Goal: Find specific page/section: Find specific page/section

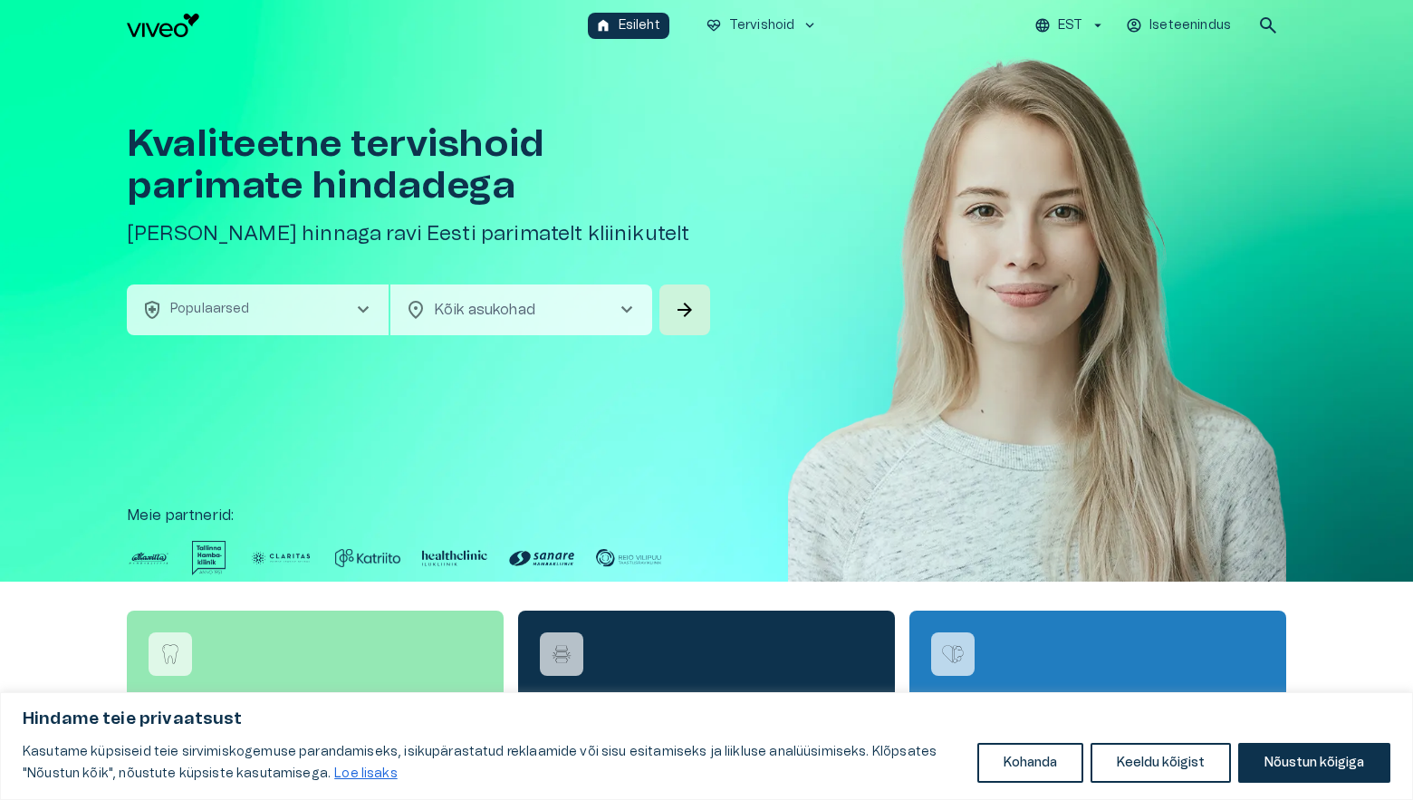
click at [27, 417] on div "Kvaliteetne tervishoid parimate hindadega Broneeri soodsaima hinnaga ravi Eesti…" at bounding box center [706, 316] width 1413 height 531
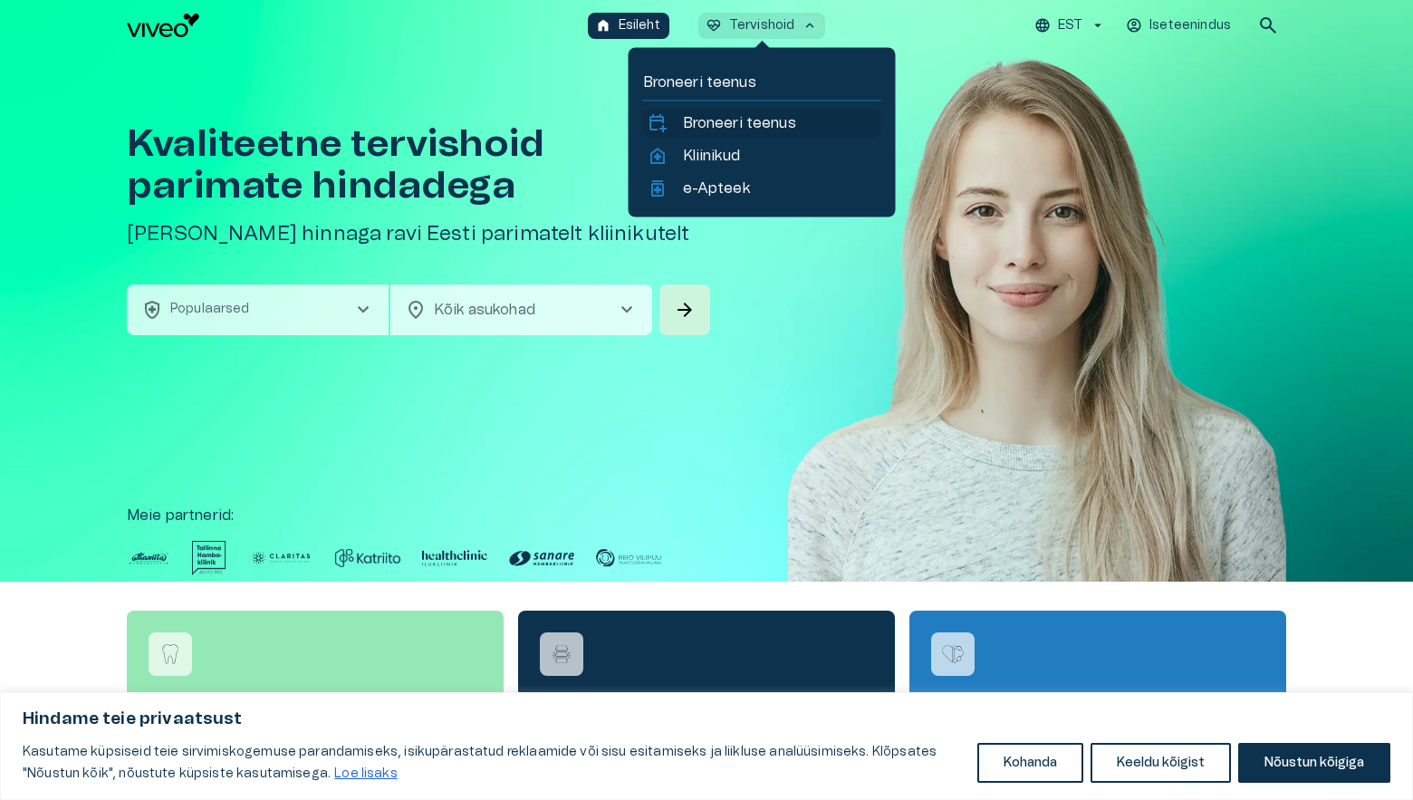
click at [774, 116] on p "Broneeri teenus" at bounding box center [739, 123] width 113 height 22
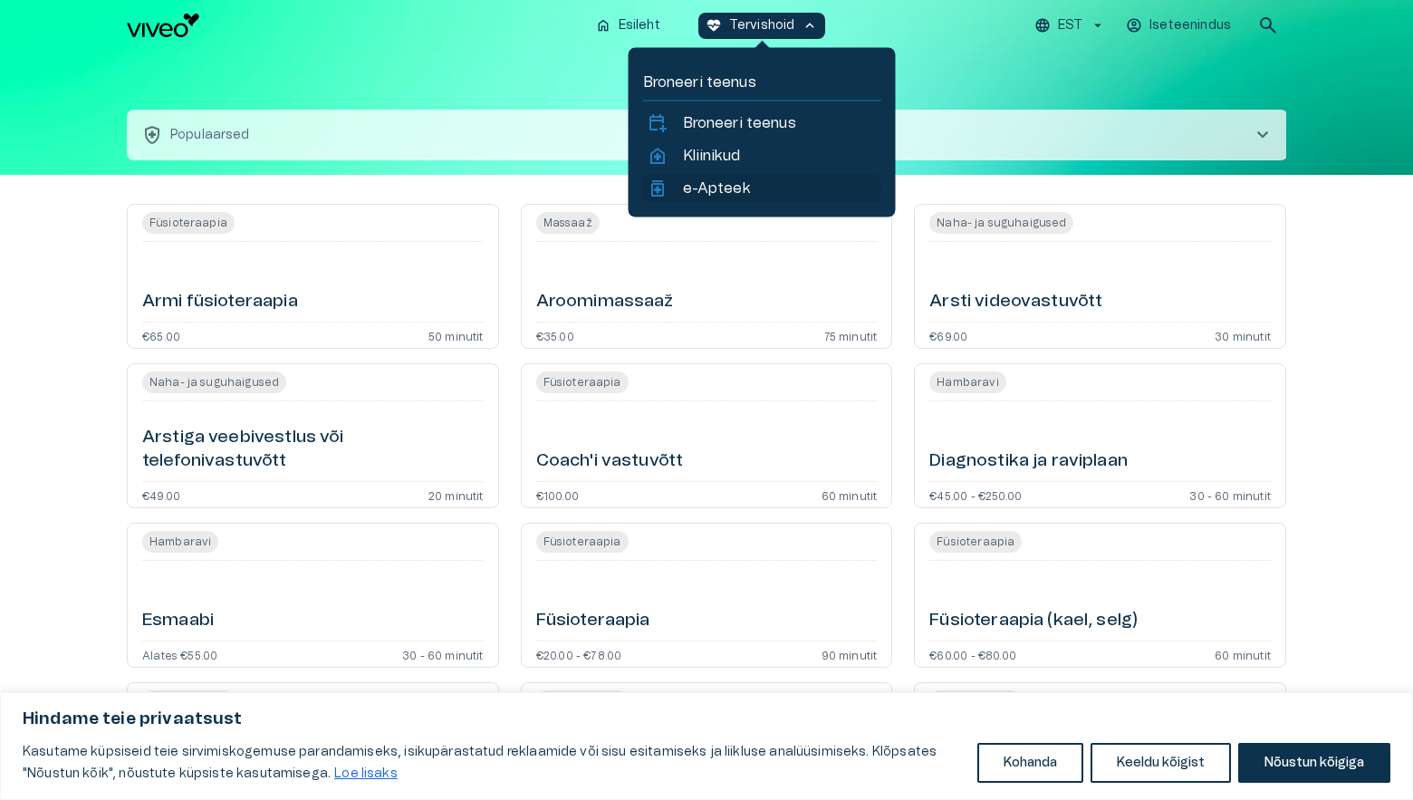
click at [745, 186] on p "e-Apteek" at bounding box center [716, 188] width 67 height 22
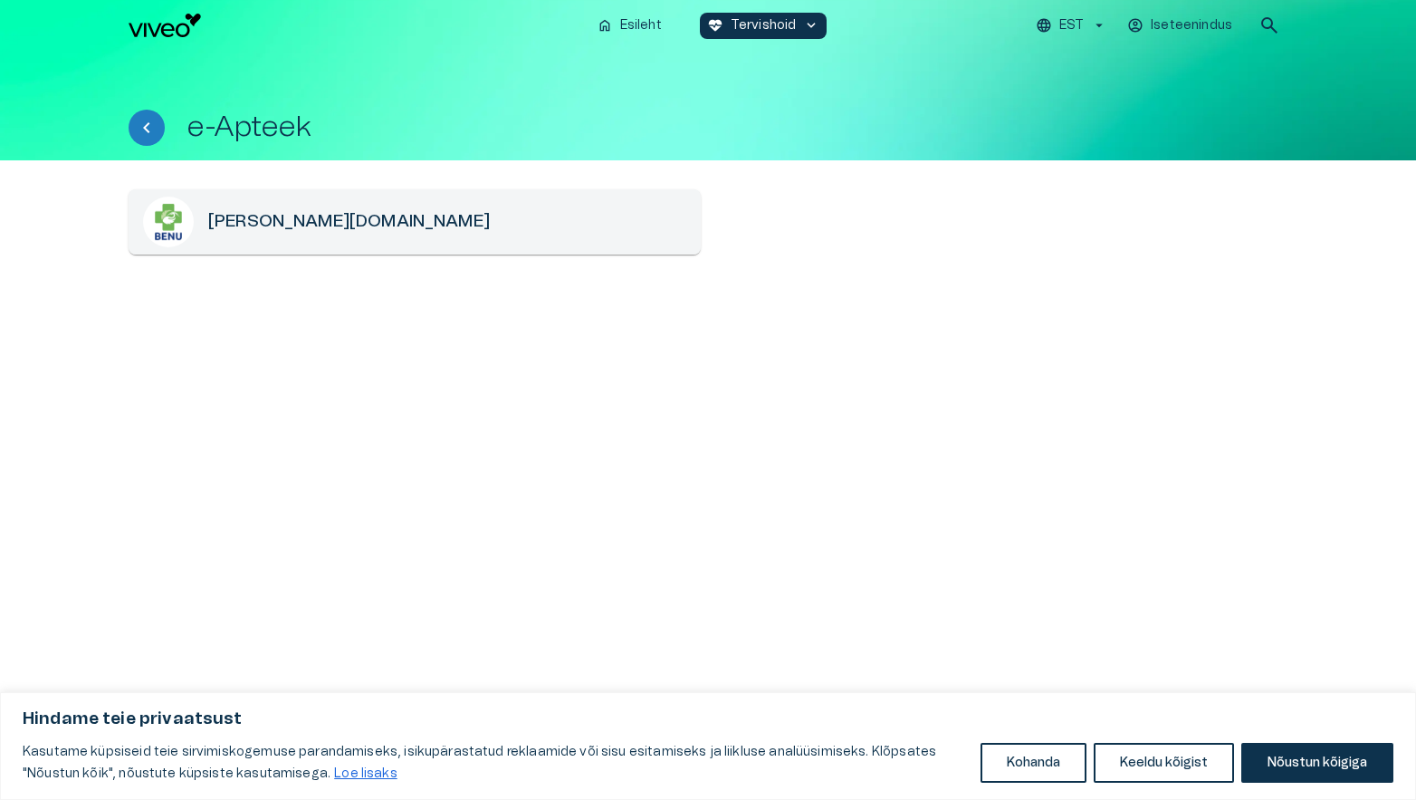
click at [217, 227] on h6 "[PERSON_NAME][DOMAIN_NAME]" at bounding box center [349, 222] width 282 height 24
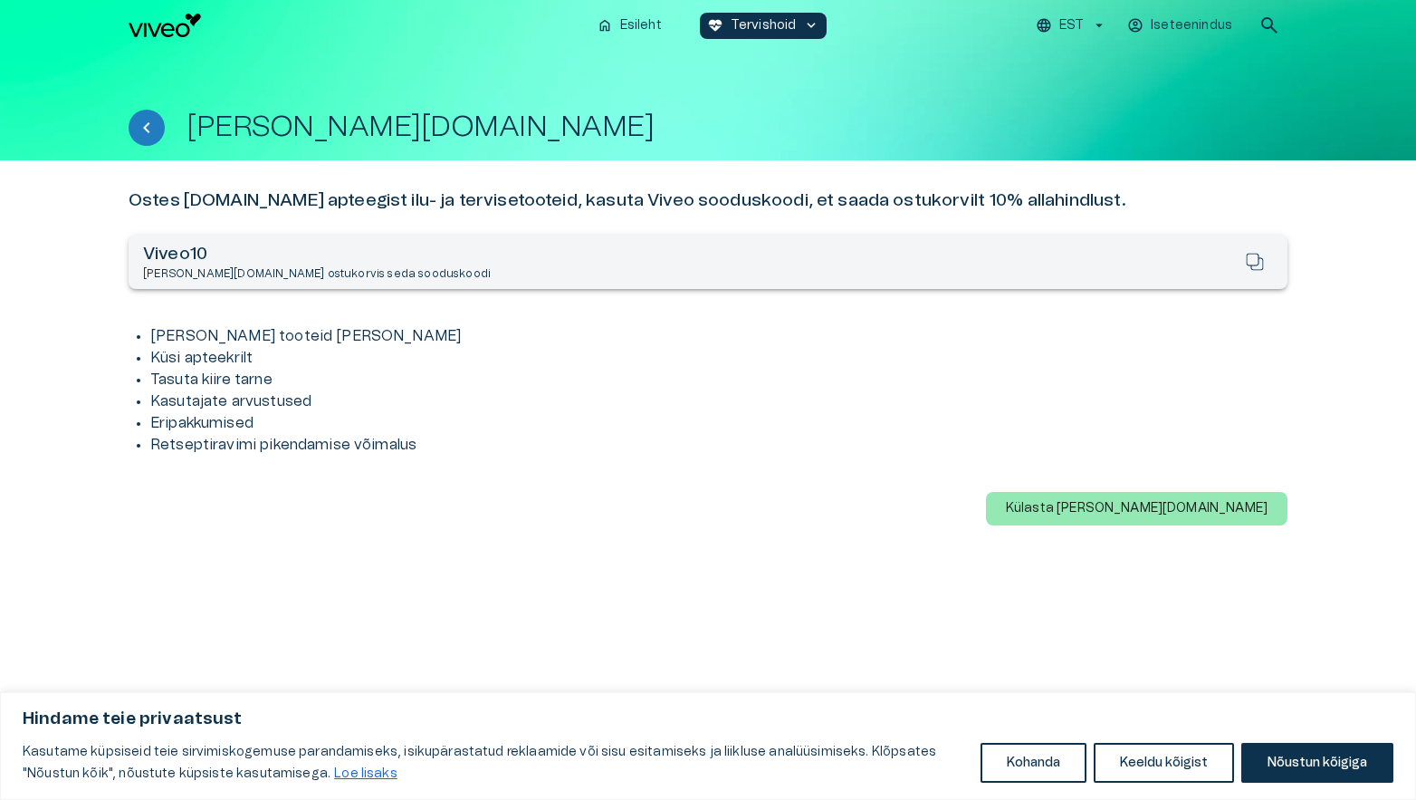
click at [1185, 31] on p "Iseteenindus" at bounding box center [1191, 25] width 81 height 19
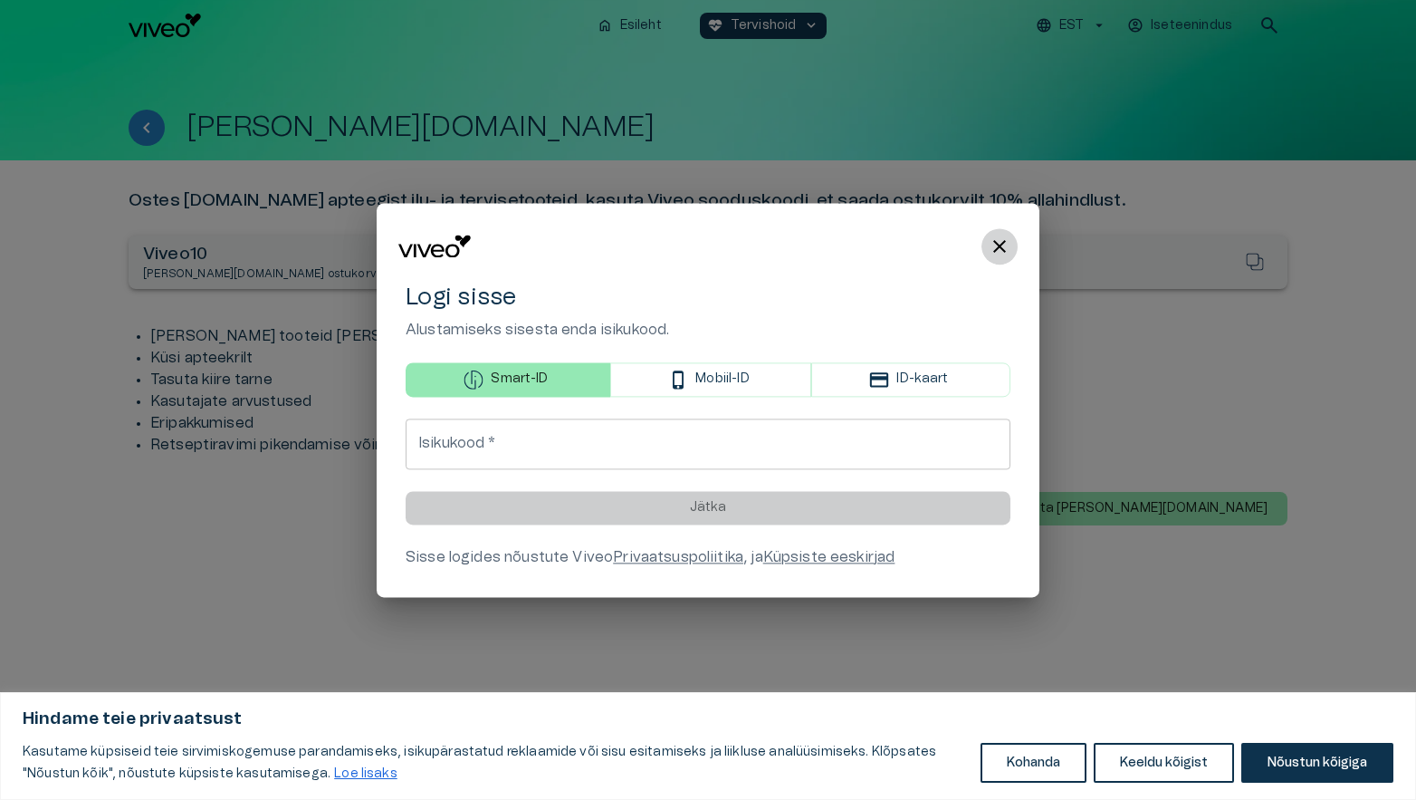
click at [998, 247] on span "close" at bounding box center [1000, 246] width 22 height 22
